Goal: Find specific page/section: Find specific page/section

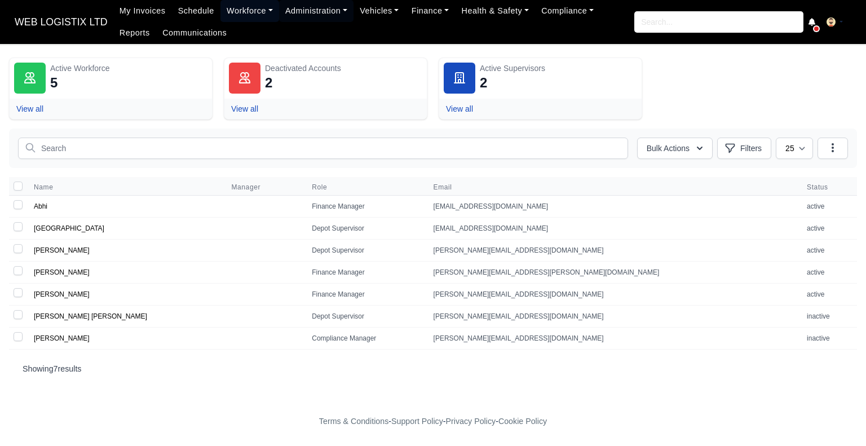
click at [241, 11] on link "Workforce" at bounding box center [250, 11] width 59 height 22
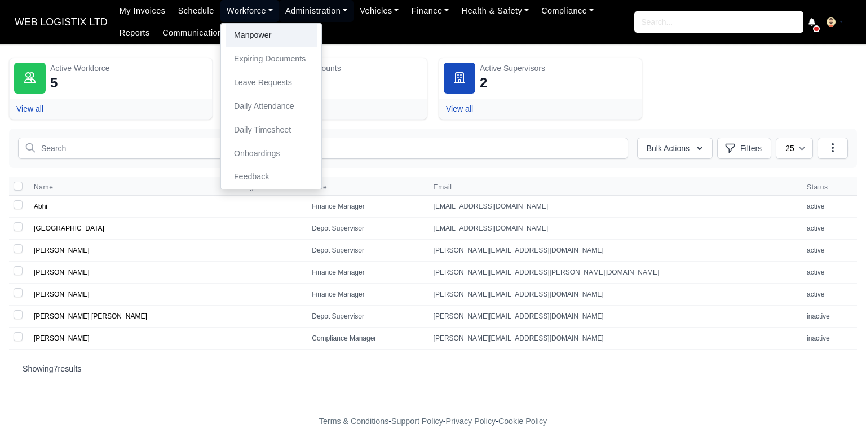
click at [245, 25] on link "Manpower" at bounding box center [271, 36] width 91 height 24
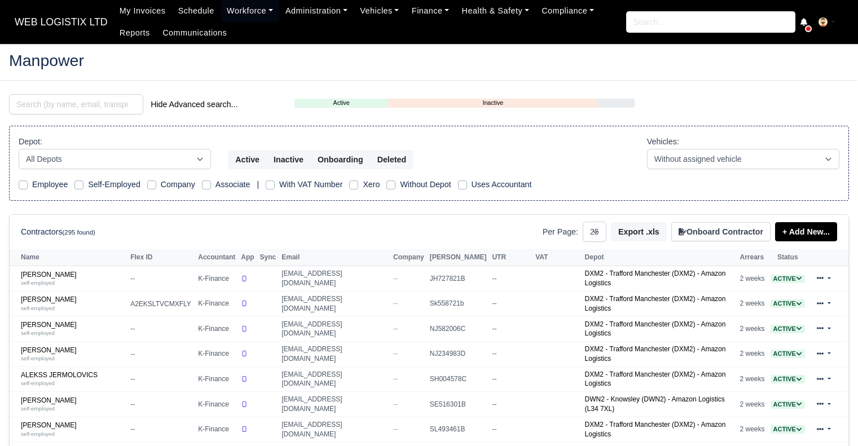
select select "25"
click at [123, 106] on input "search" at bounding box center [76, 104] width 134 height 20
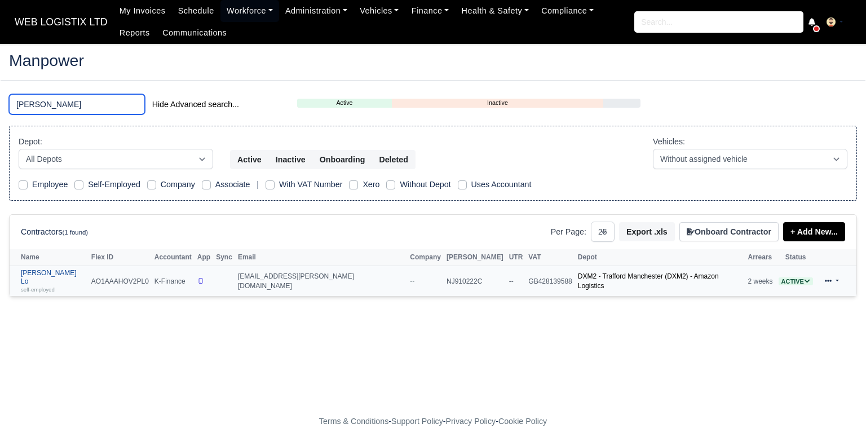
type input "kwok"
click at [32, 271] on link "Kwok Hong Lo self-employed" at bounding box center [53, 281] width 65 height 24
